Goal: Information Seeking & Learning: Find specific page/section

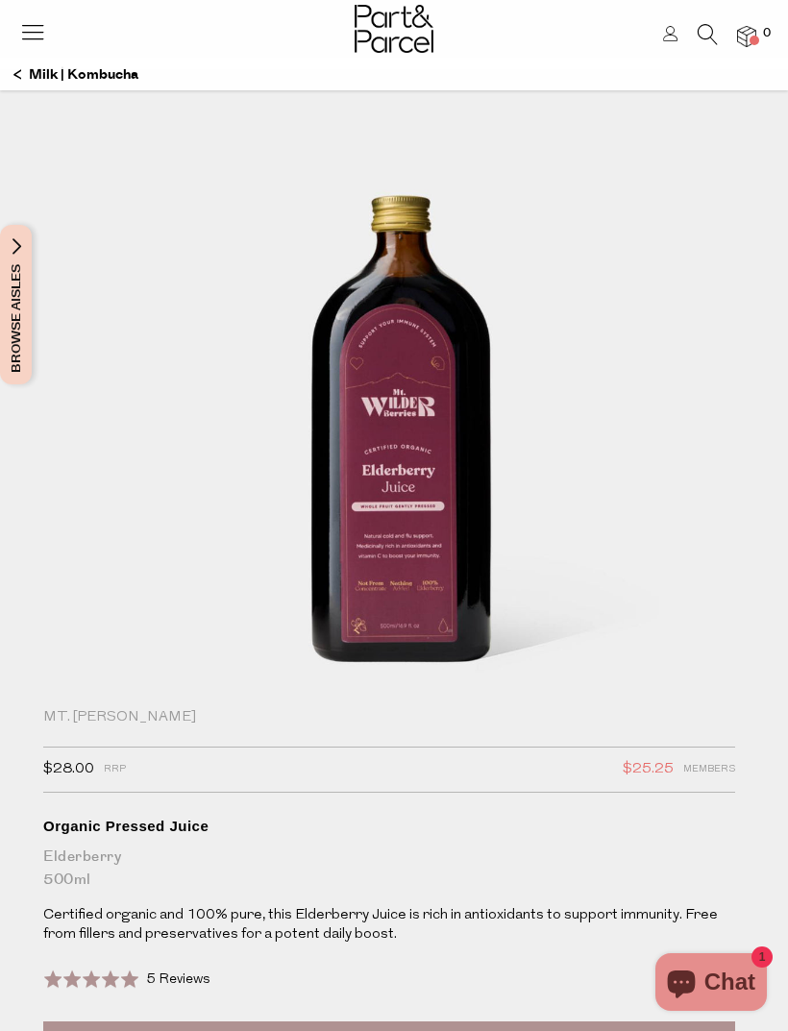
click at [403, 40] on img at bounding box center [394, 29] width 79 height 48
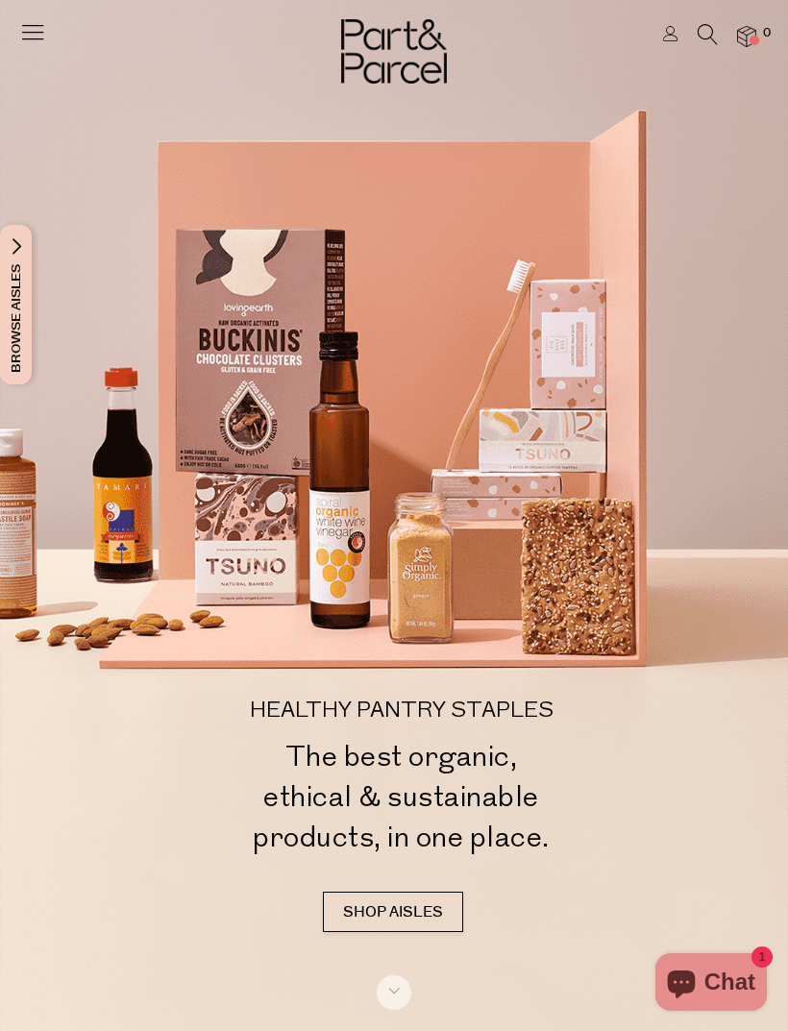
click at [701, 32] on icon at bounding box center [708, 34] width 20 height 21
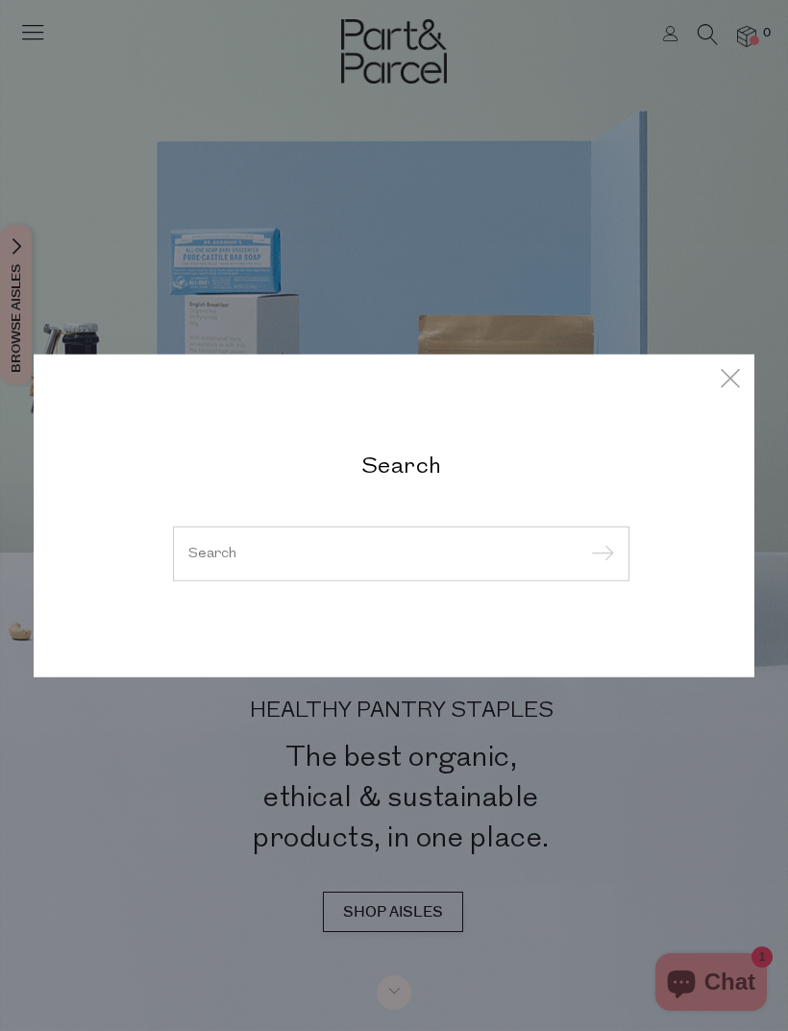
click at [477, 541] on div at bounding box center [401, 554] width 456 height 56
click at [386, 557] on input "search" at bounding box center [401, 553] width 426 height 14
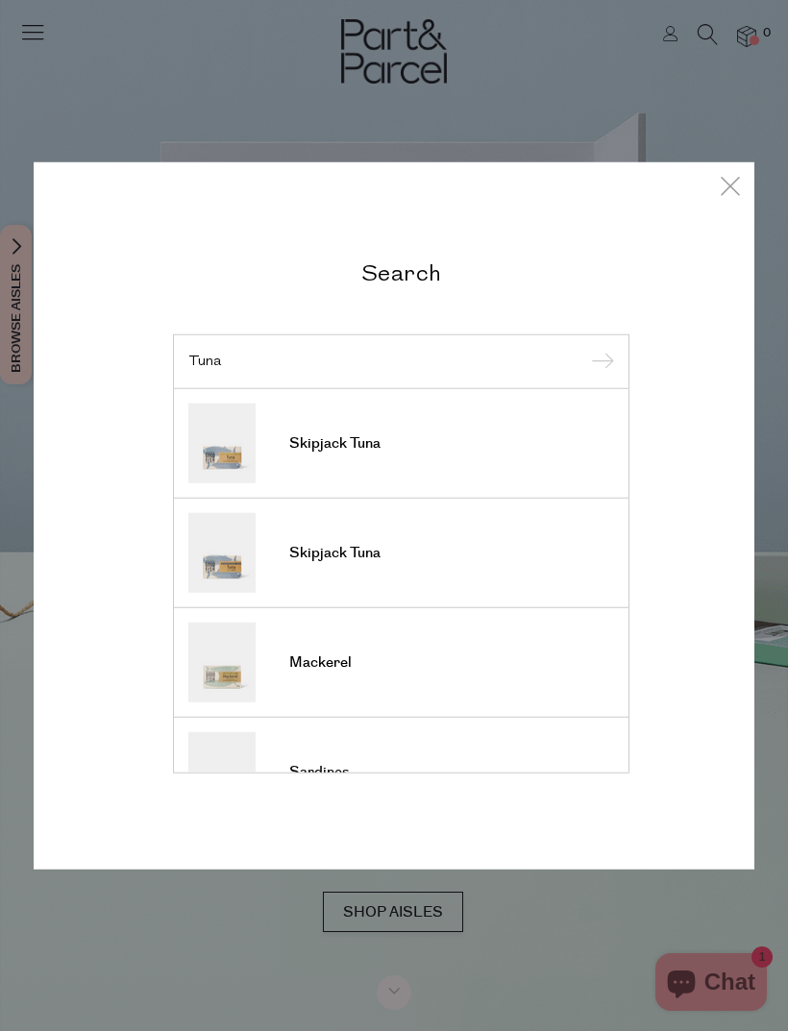
type input "Tuna"
click at [599, 362] on input "submit" at bounding box center [599, 362] width 29 height 29
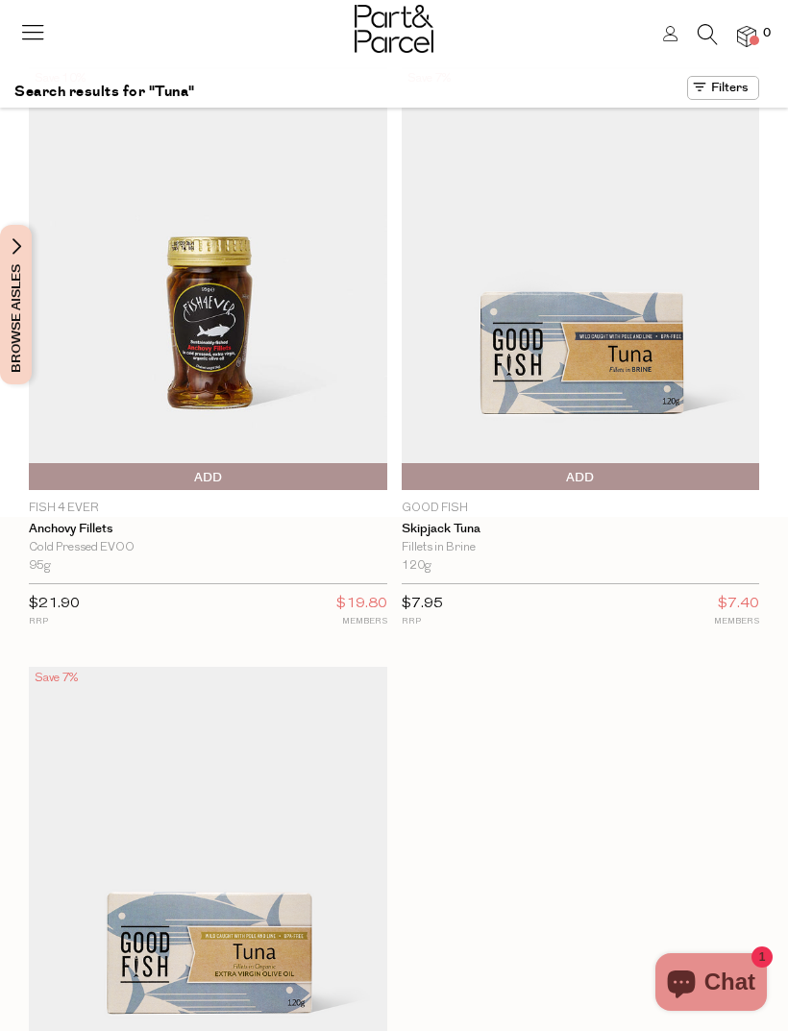
click at [709, 27] on icon at bounding box center [708, 34] width 20 height 21
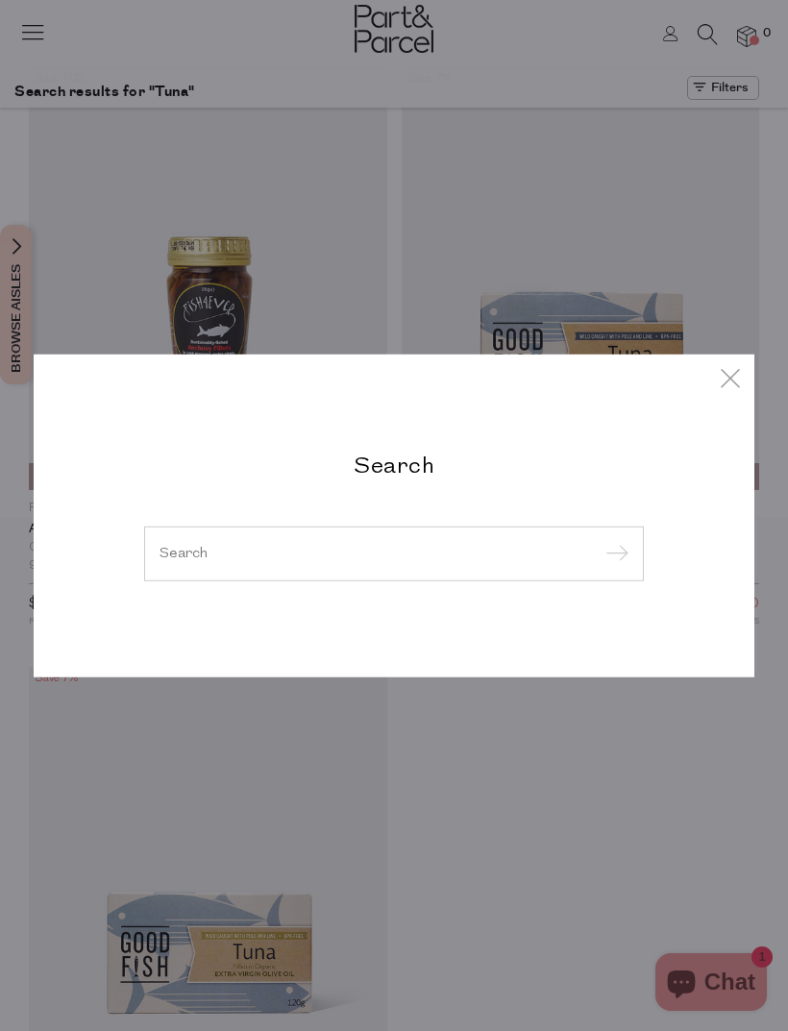
click at [545, 554] on input "search" at bounding box center [394, 553] width 469 height 14
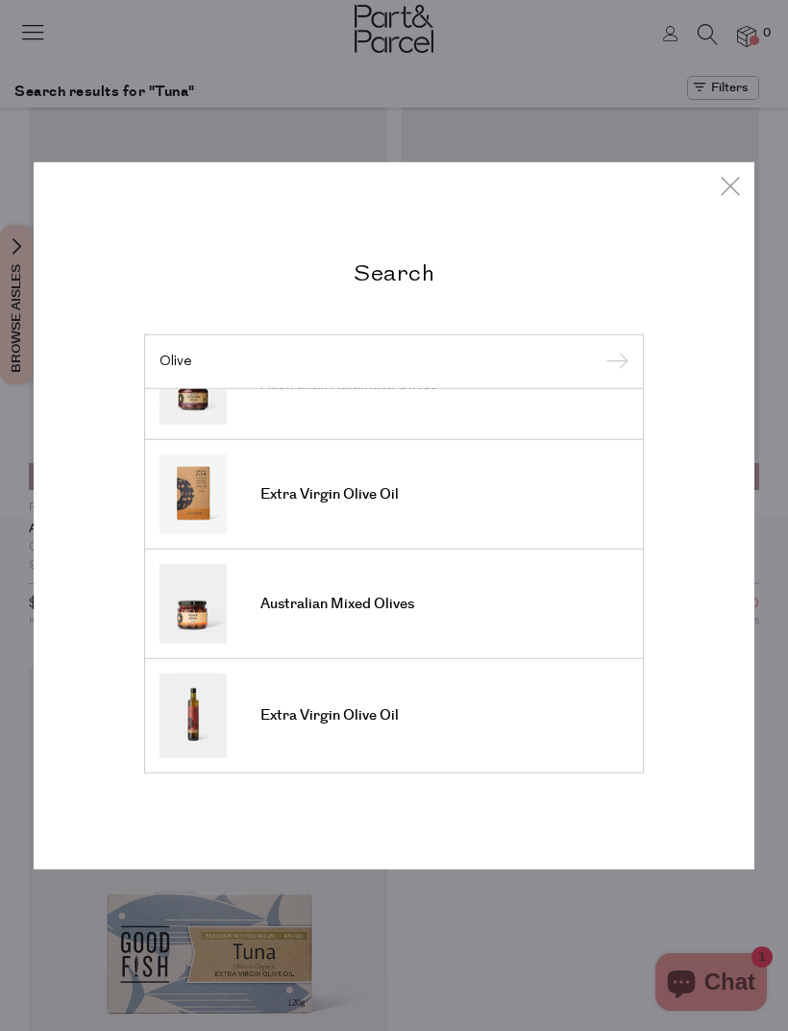
scroll to position [735, 0]
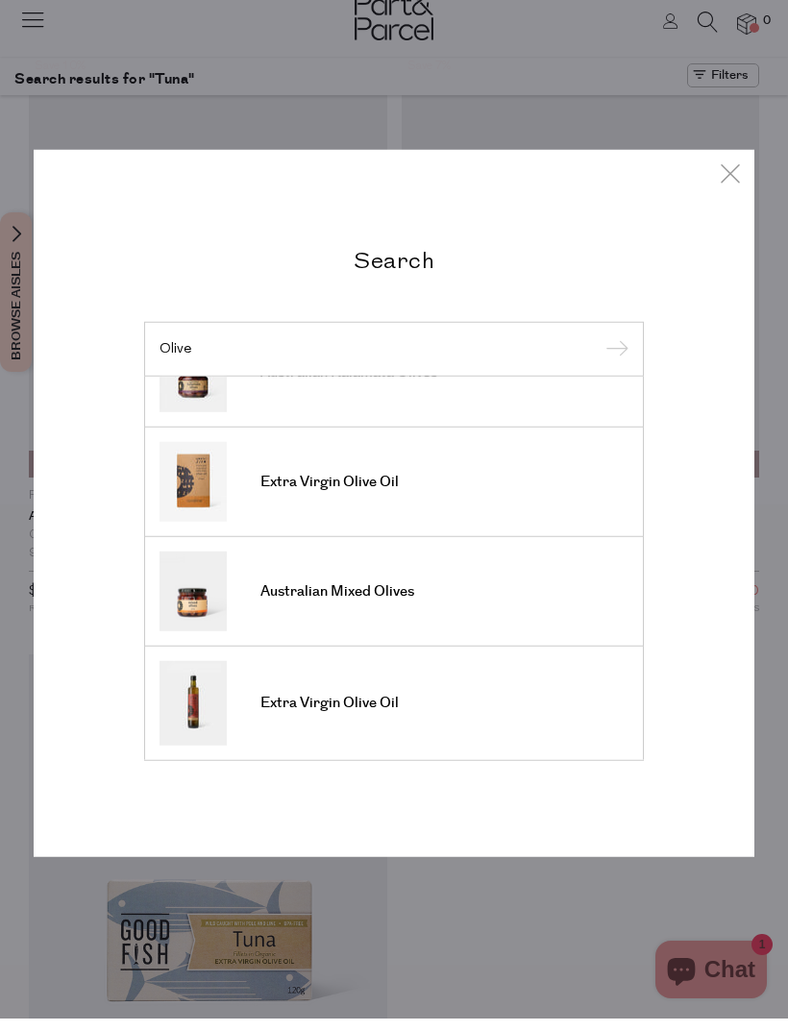
type input "Olive"
click at [784, 384] on div "Search Olive Organic Olive Oil Organic Olive Oil Olive Oil Classic Cut Olive Oi…" at bounding box center [394, 515] width 788 height 1031
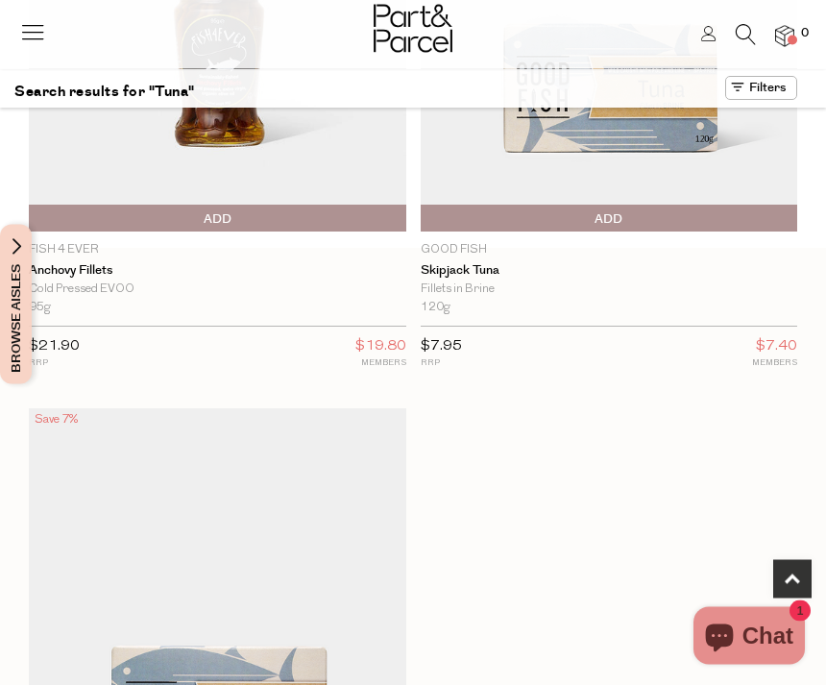
scroll to position [466, 0]
